Goal: Task Accomplishment & Management: Use online tool/utility

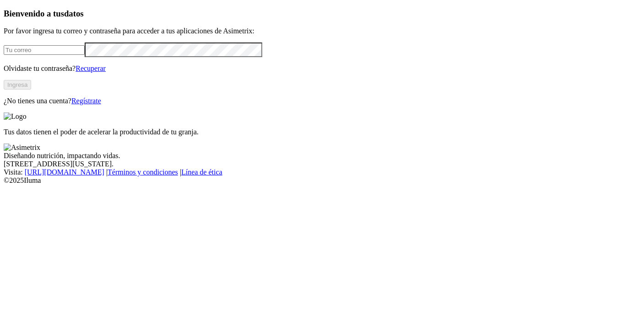
click at [85, 55] on input "email" at bounding box center [44, 50] width 81 height 10
type input "[EMAIL_ADDRESS][DOMAIN_NAME]"
click input "submit" at bounding box center [0, 0] width 0 height 0
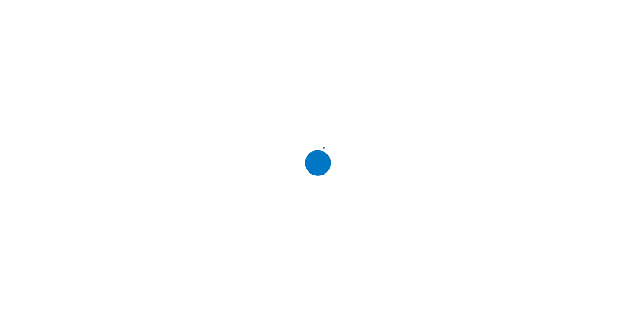
click at [130, 199] on div at bounding box center [321, 162] width 634 height 324
